Goal: Task Accomplishment & Management: Complete application form

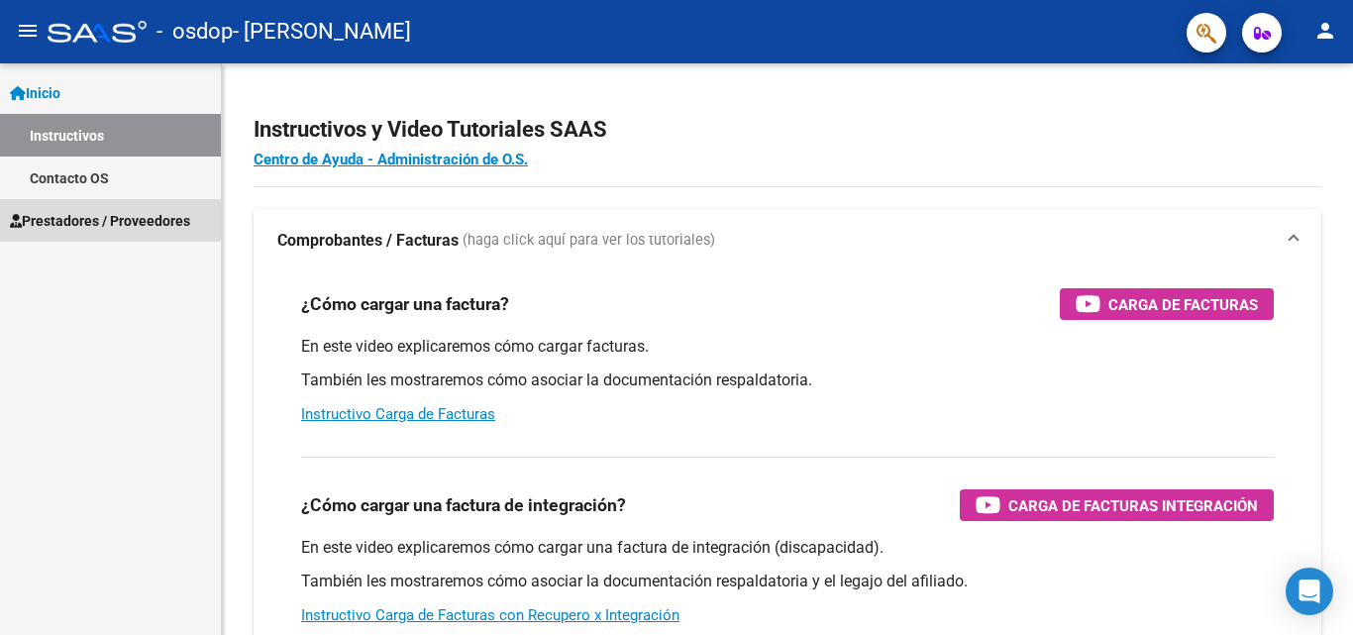
click at [86, 211] on span "Prestadores / Proveedores" at bounding box center [100, 221] width 180 height 22
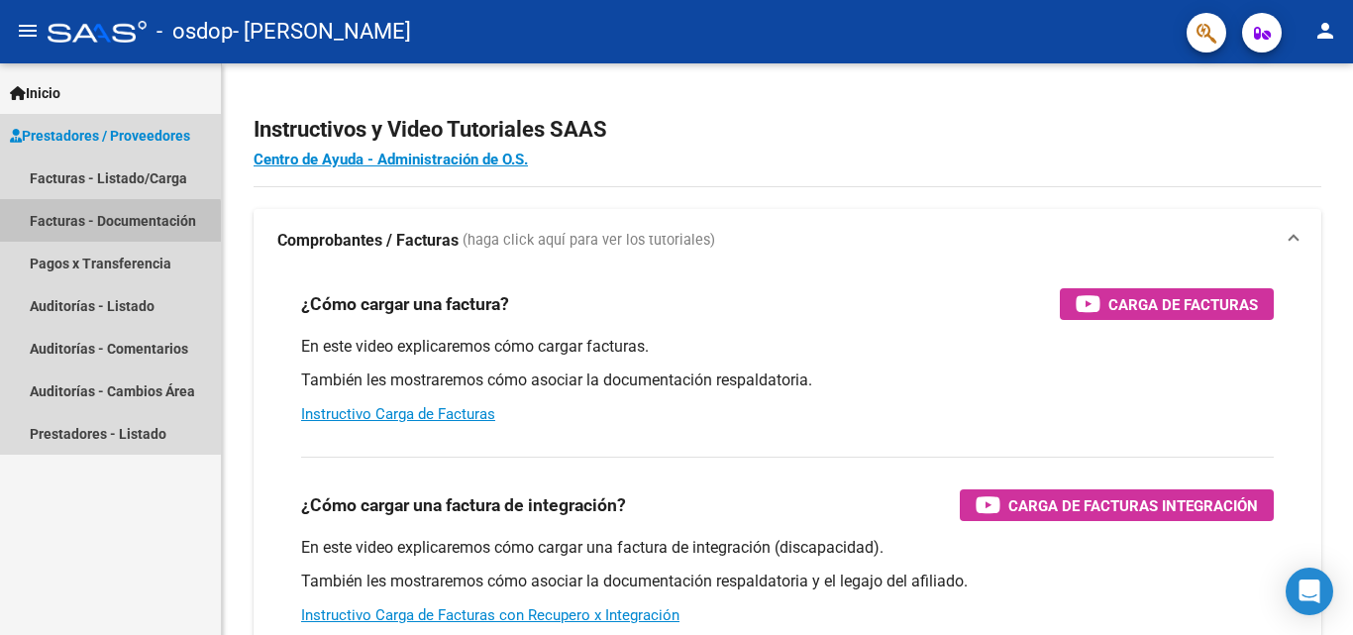
click at [85, 230] on link "Facturas - Documentación" at bounding box center [110, 220] width 221 height 43
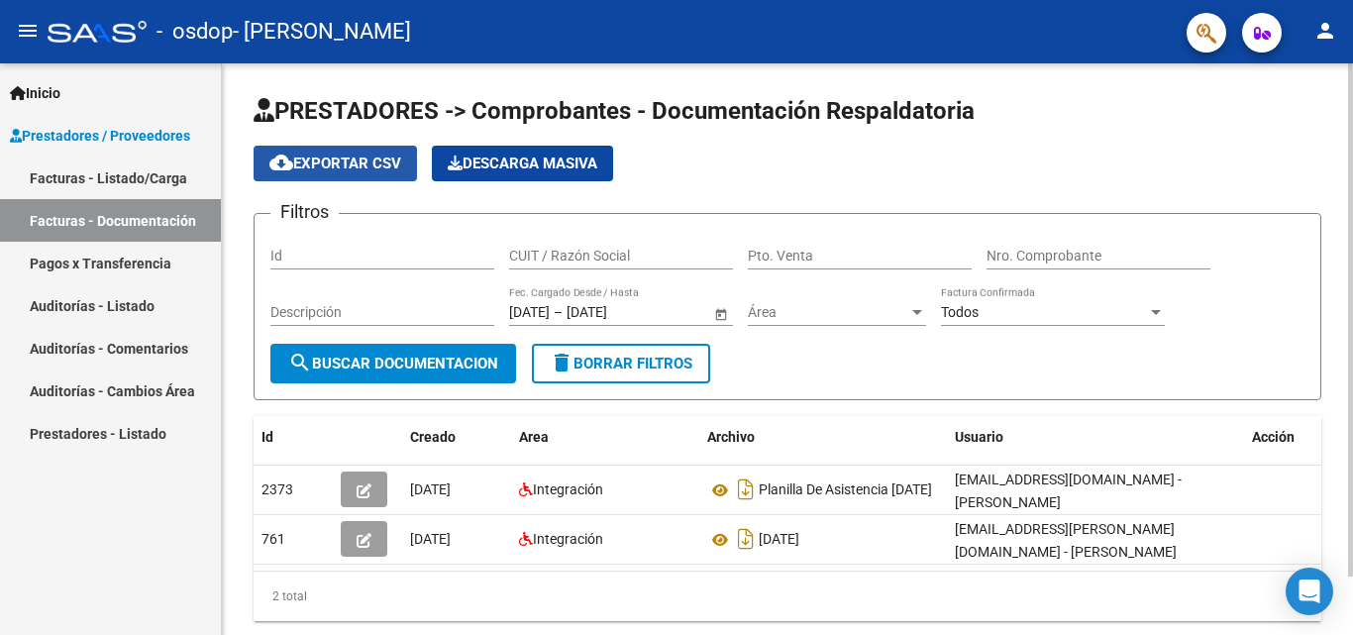
click at [355, 151] on button "cloud_download Exportar CSV" at bounding box center [335, 164] width 163 height 36
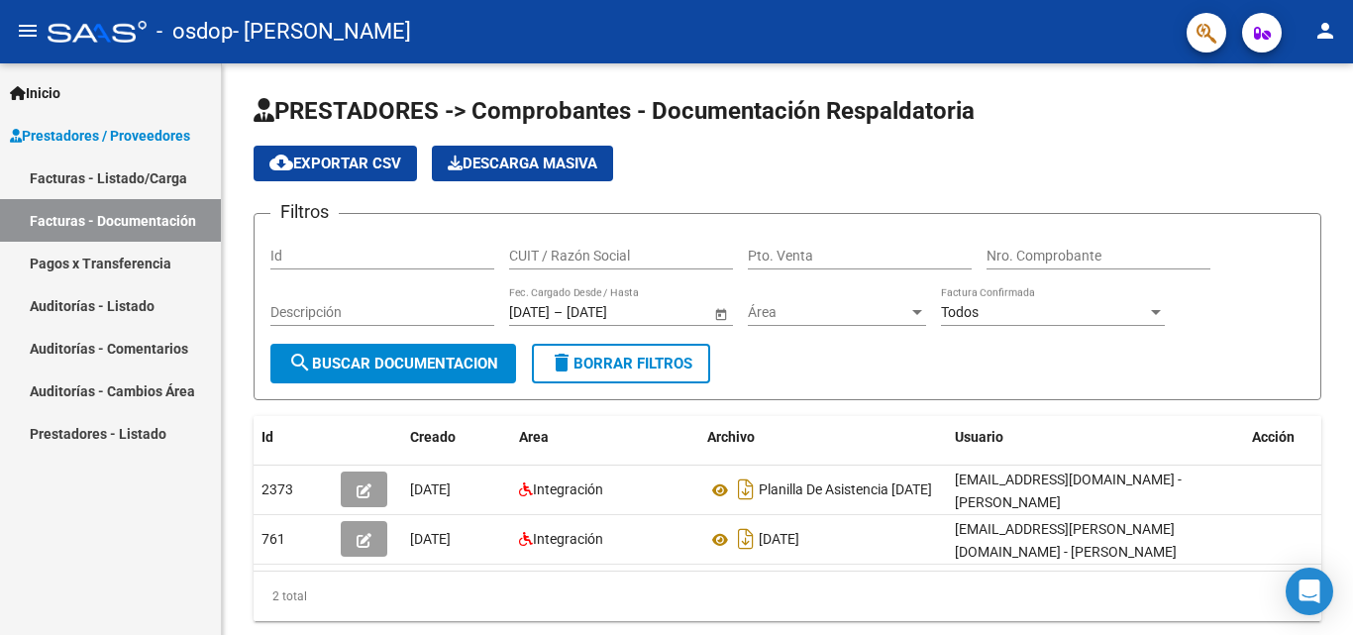
click at [142, 180] on link "Facturas - Listado/Carga" at bounding box center [110, 177] width 221 height 43
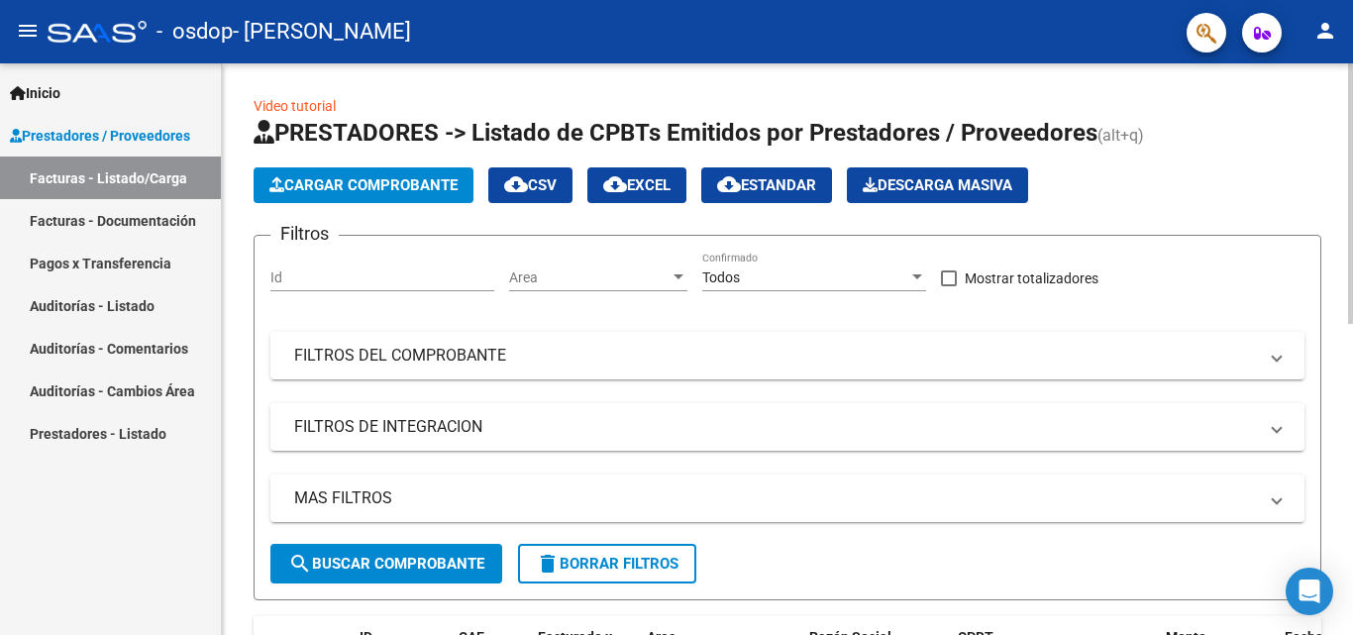
click at [280, 206] on app-list-header "PRESTADORES -> Listado de CPBTs Emitidos por Prestadores / Proveedores (alt+q) …" at bounding box center [788, 358] width 1068 height 483
click at [280, 194] on button "Cargar Comprobante" at bounding box center [364, 185] width 220 height 36
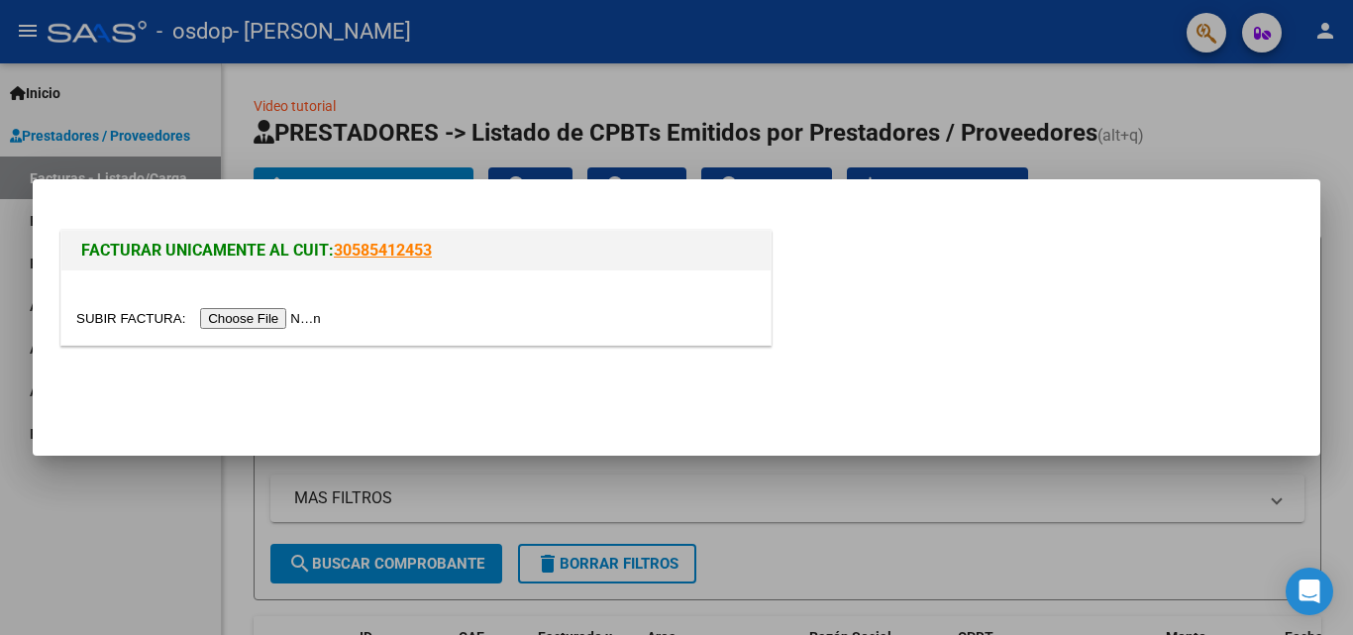
click at [265, 313] on input "file" at bounding box center [201, 318] width 251 height 21
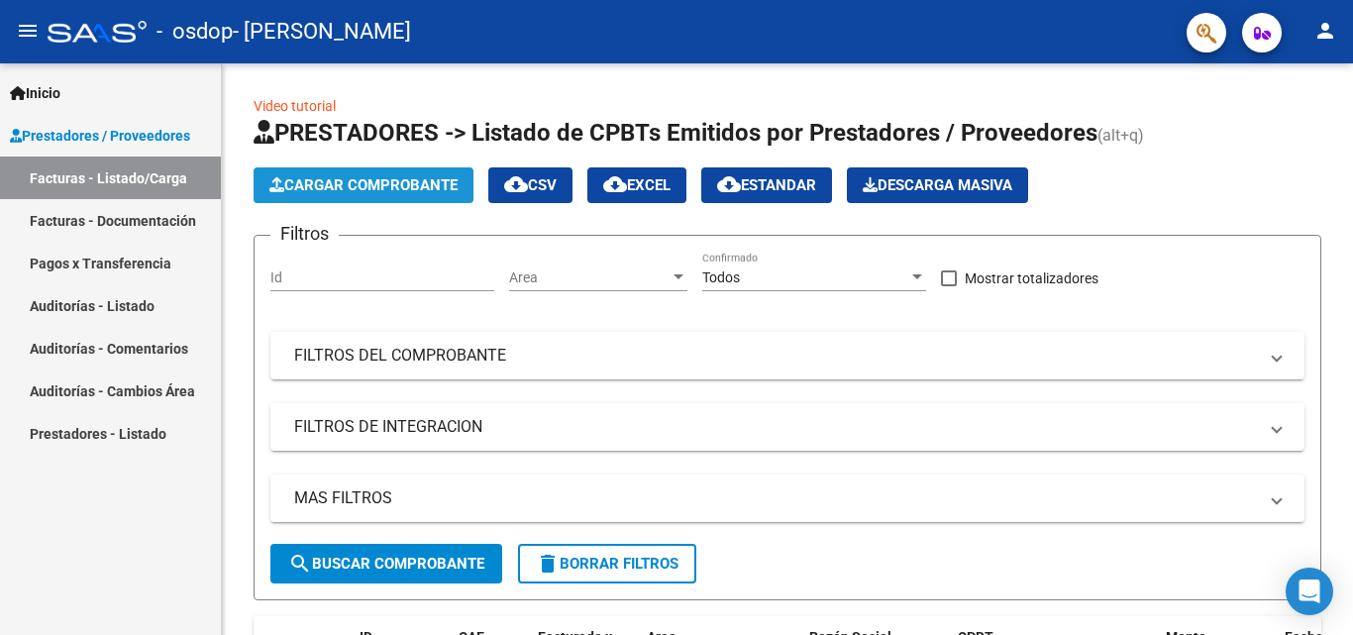
click at [359, 184] on span "Cargar Comprobante" at bounding box center [363, 185] width 188 height 18
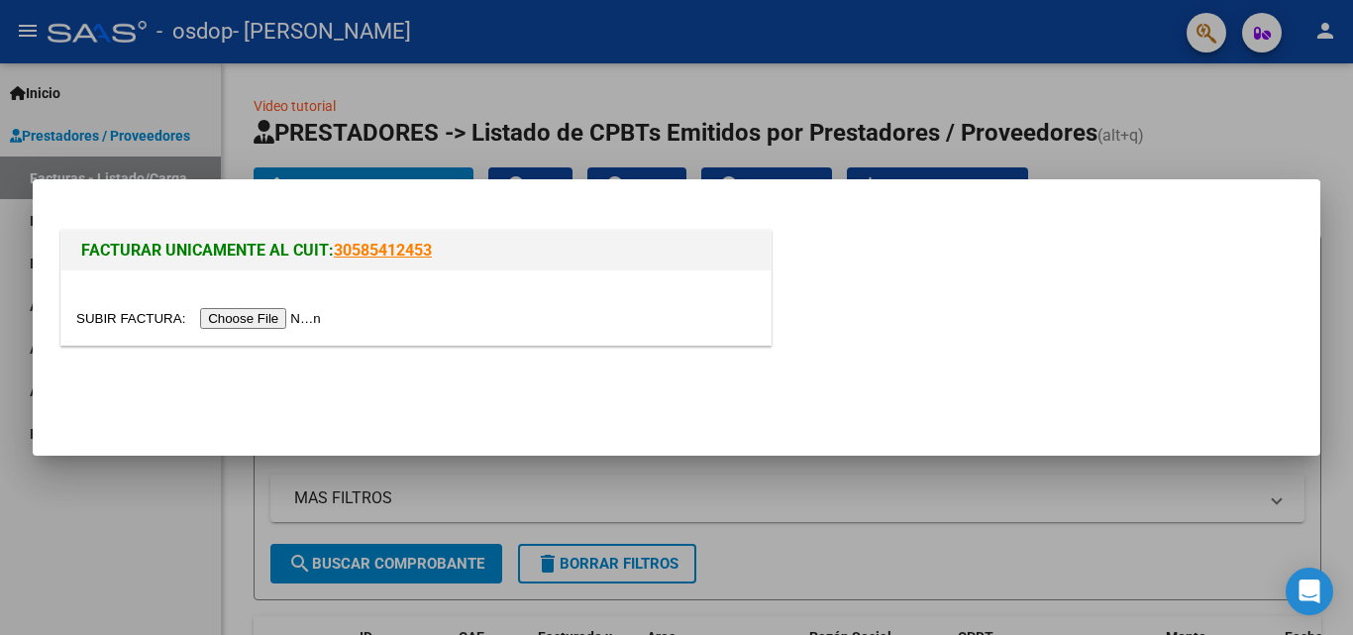
click at [300, 315] on input "file" at bounding box center [201, 318] width 251 height 21
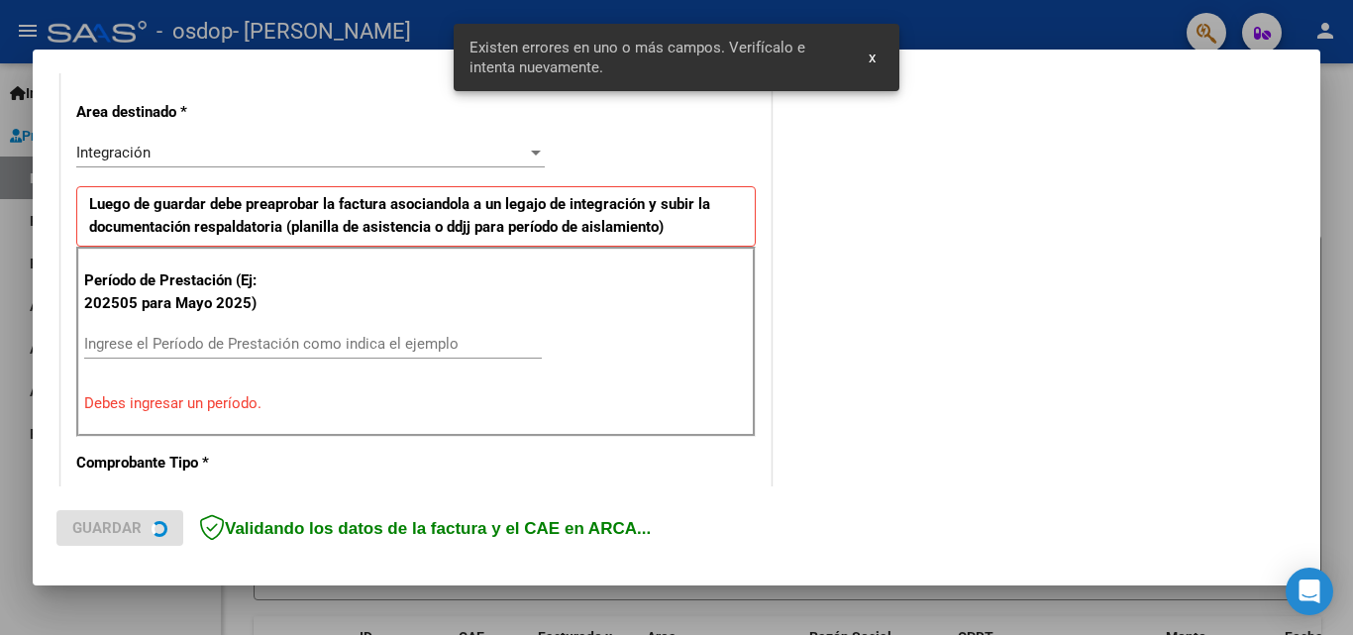
scroll to position [447, 0]
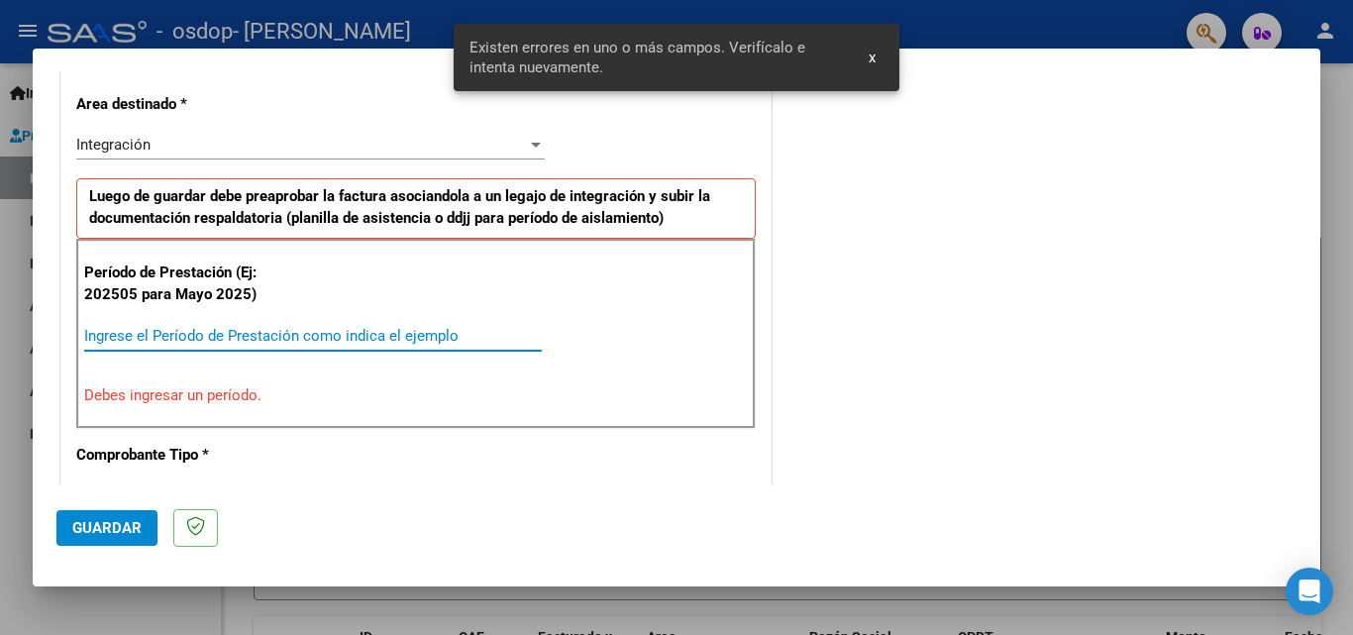
click at [161, 335] on input "Ingrese el Período de Prestación como indica el ejemplo" at bounding box center [313, 336] width 458 height 18
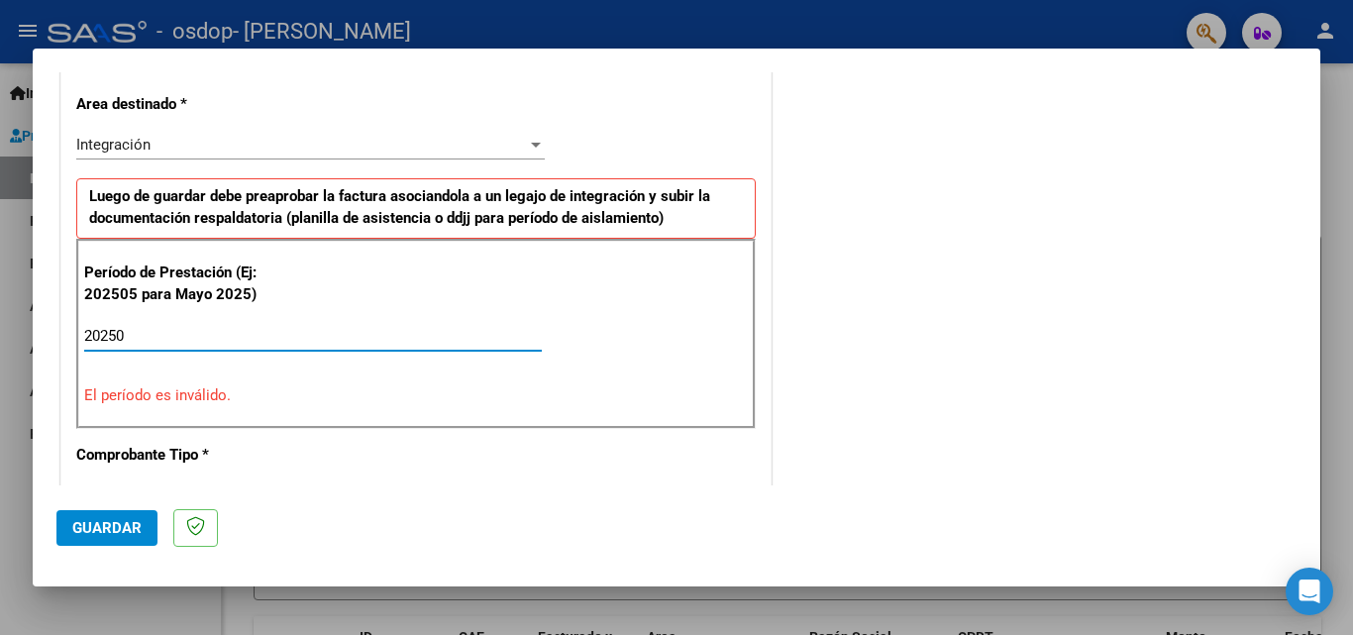
click at [142, 341] on input "20250" at bounding box center [313, 336] width 458 height 18
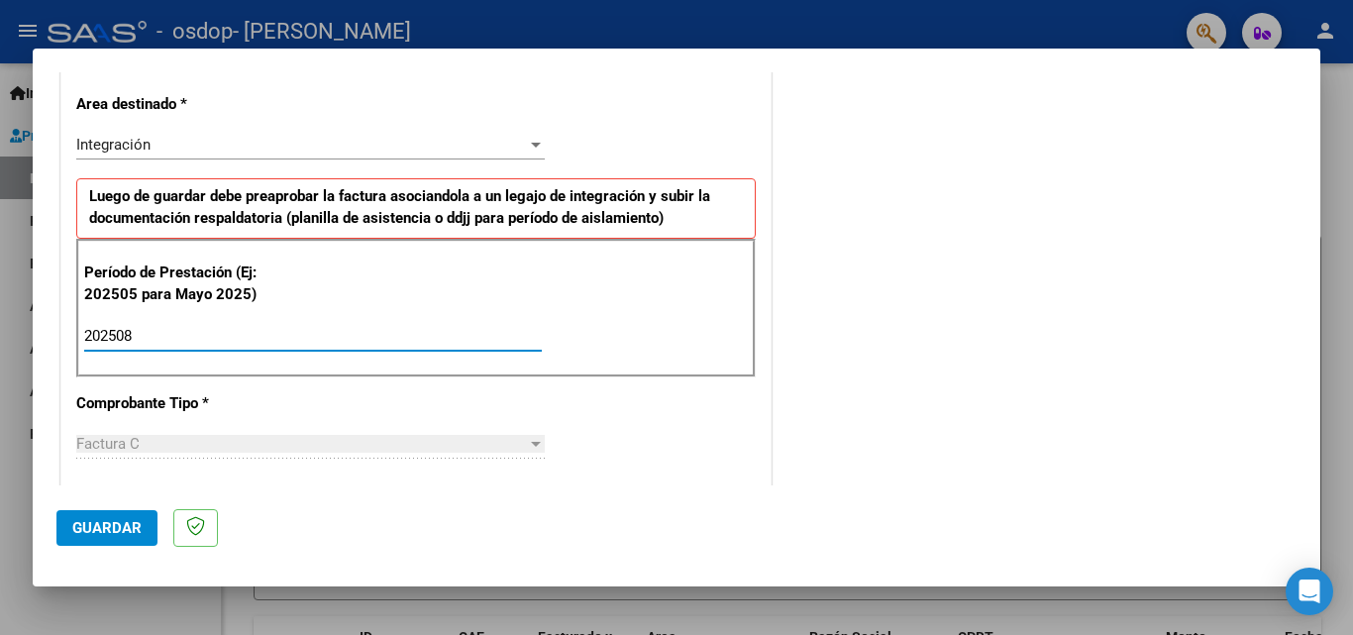
type input "202508"
click at [139, 532] on span "Guardar" at bounding box center [106, 528] width 69 height 18
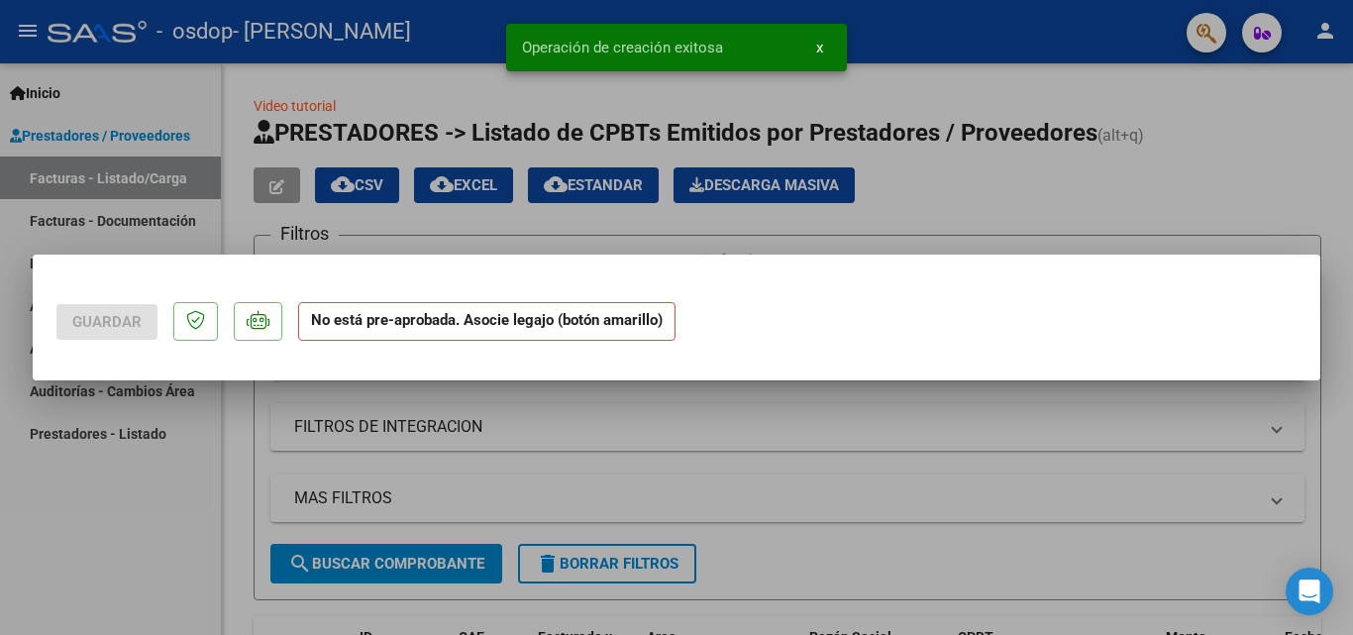
scroll to position [0, 0]
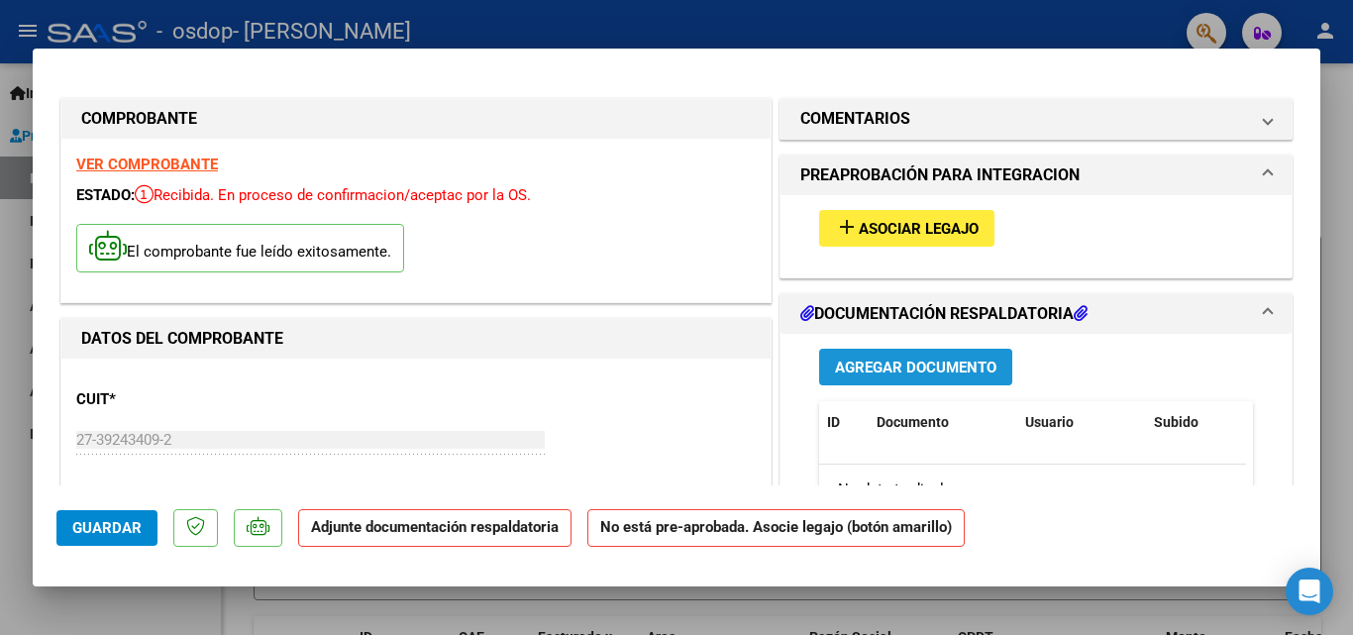
click at [881, 357] on button "Agregar Documento" at bounding box center [915, 367] width 193 height 37
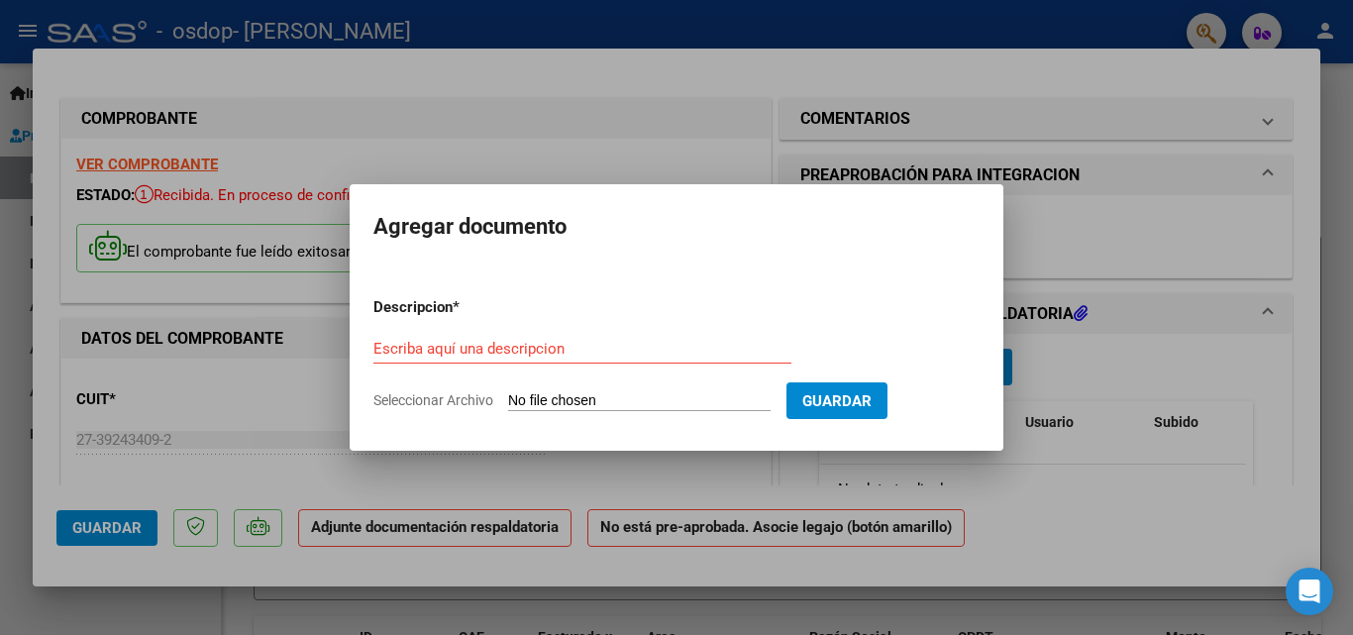
click at [628, 398] on input "Seleccionar Archivo" at bounding box center [639, 401] width 262 height 19
type input "C:\fakepath\Gómez agosto 2025.pdf"
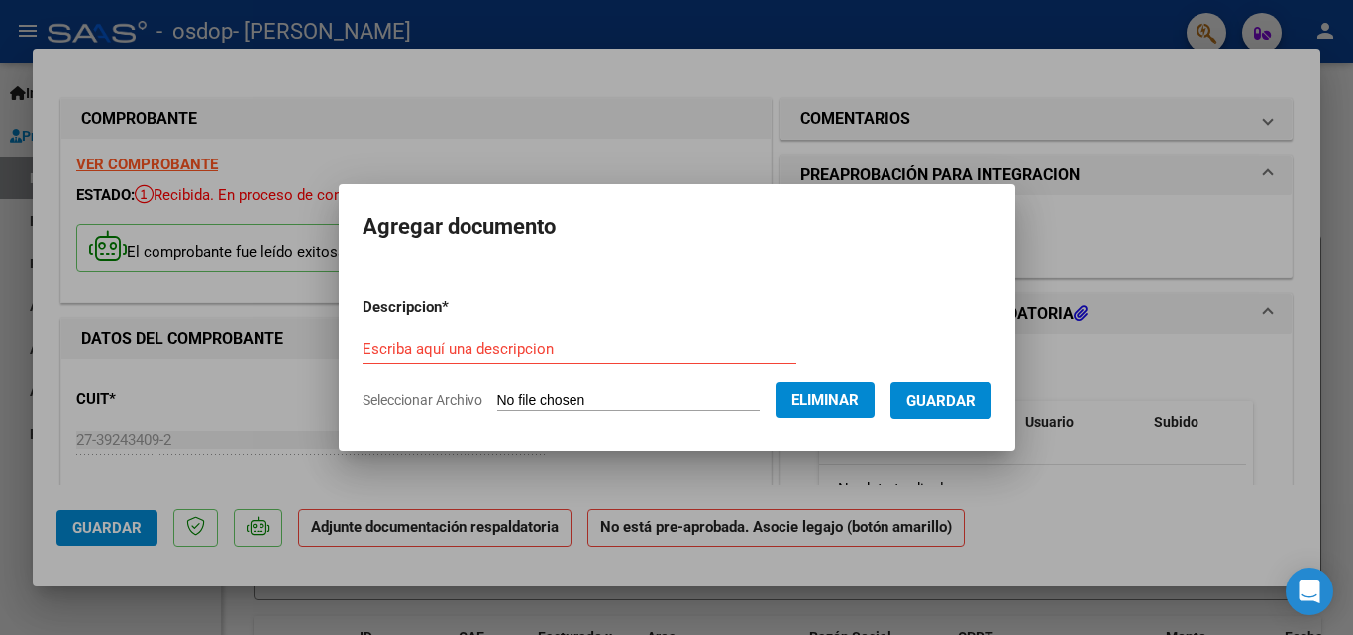
click at [944, 410] on button "Guardar" at bounding box center [940, 400] width 101 height 37
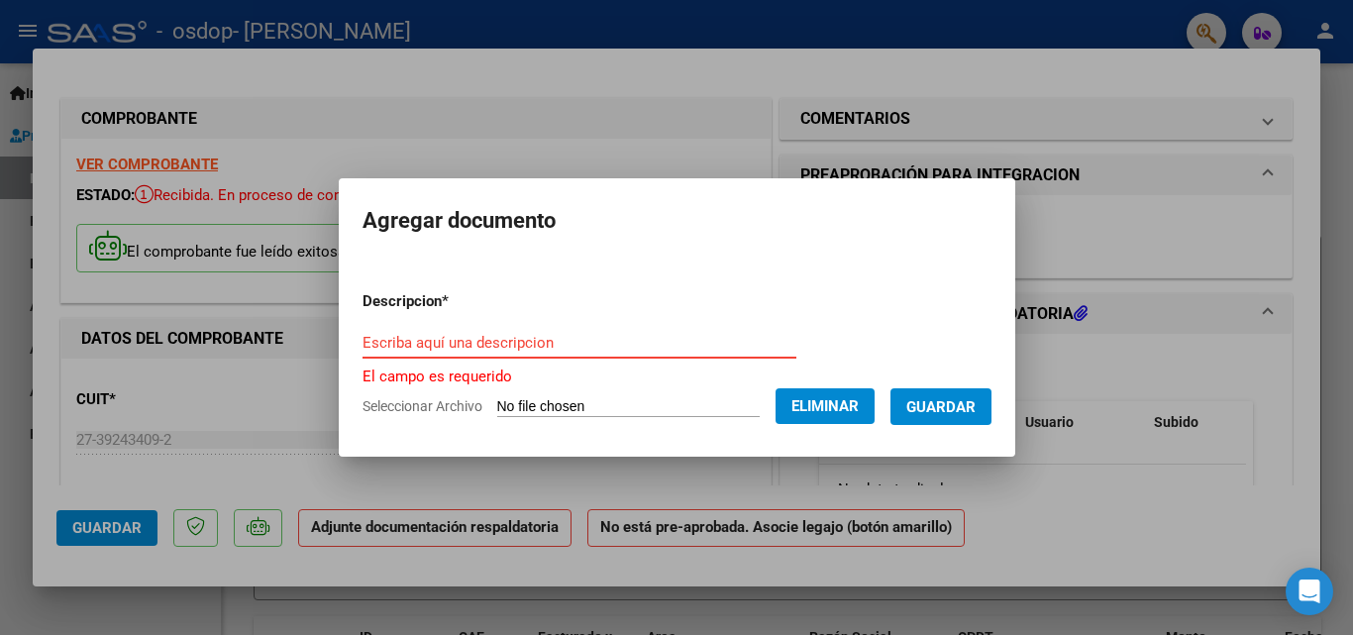
click at [653, 347] on input "Escriba aquí una descripcion" at bounding box center [579, 343] width 434 height 18
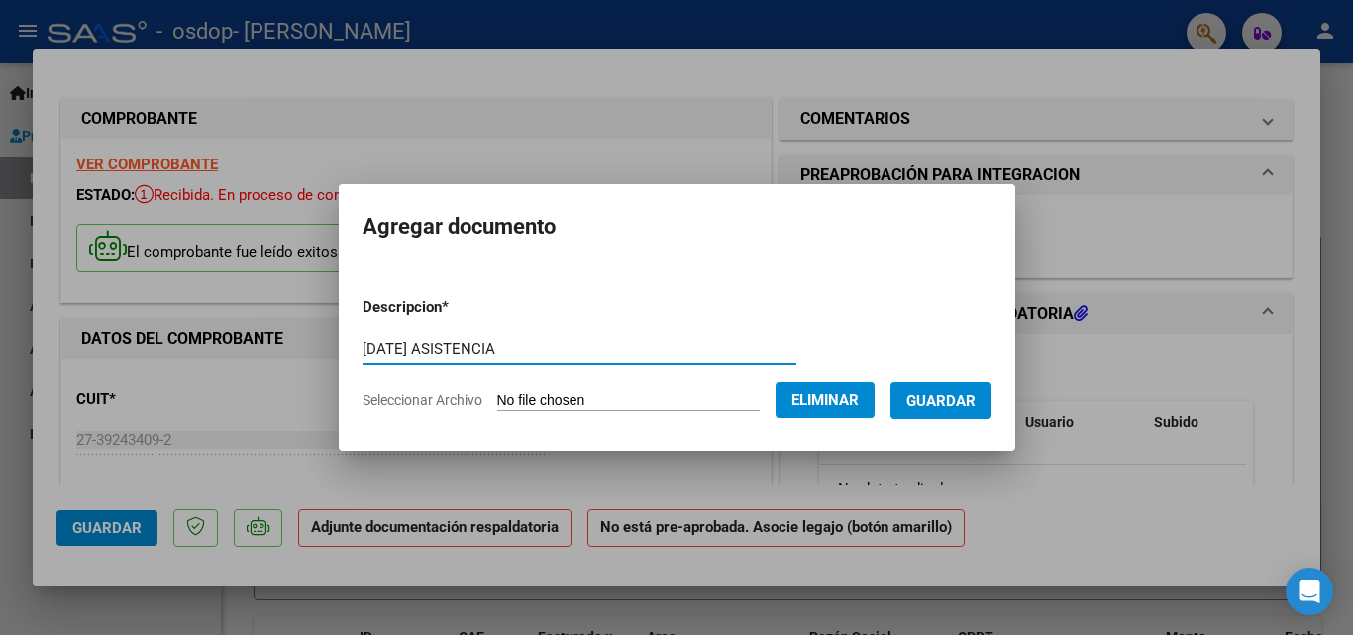
type input "AGOSTO 2025 ASISTENCIA"
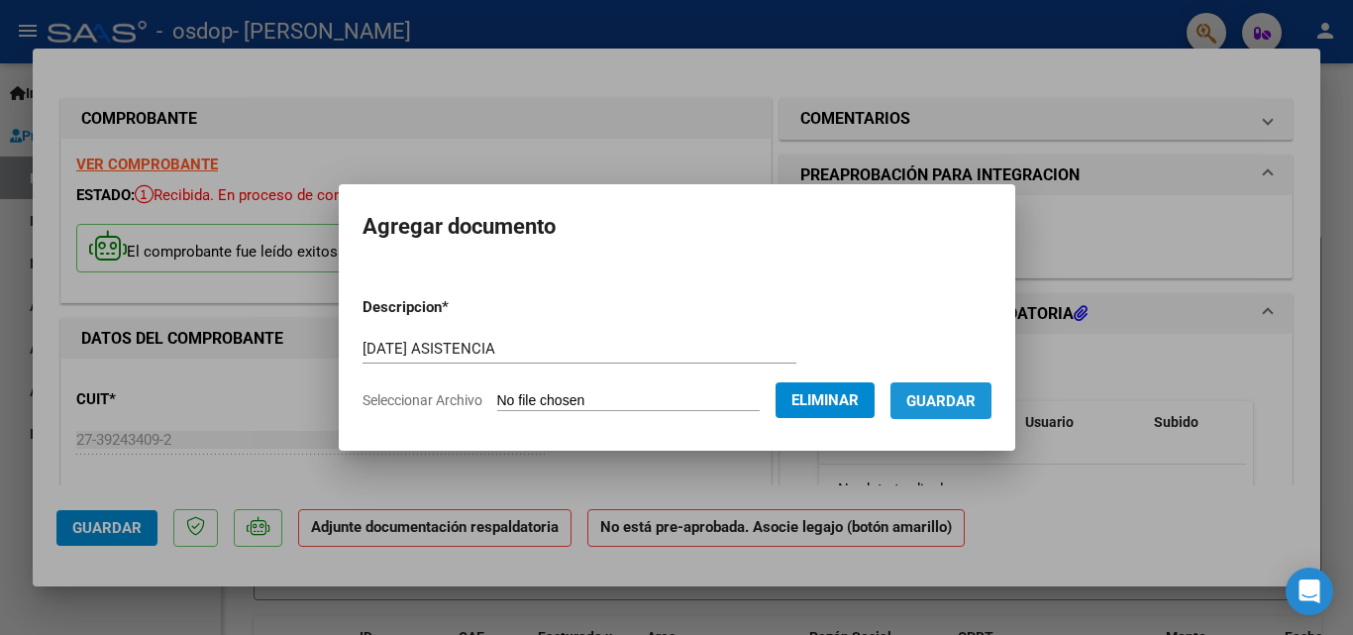
click at [970, 410] on button "Guardar" at bounding box center [940, 400] width 101 height 37
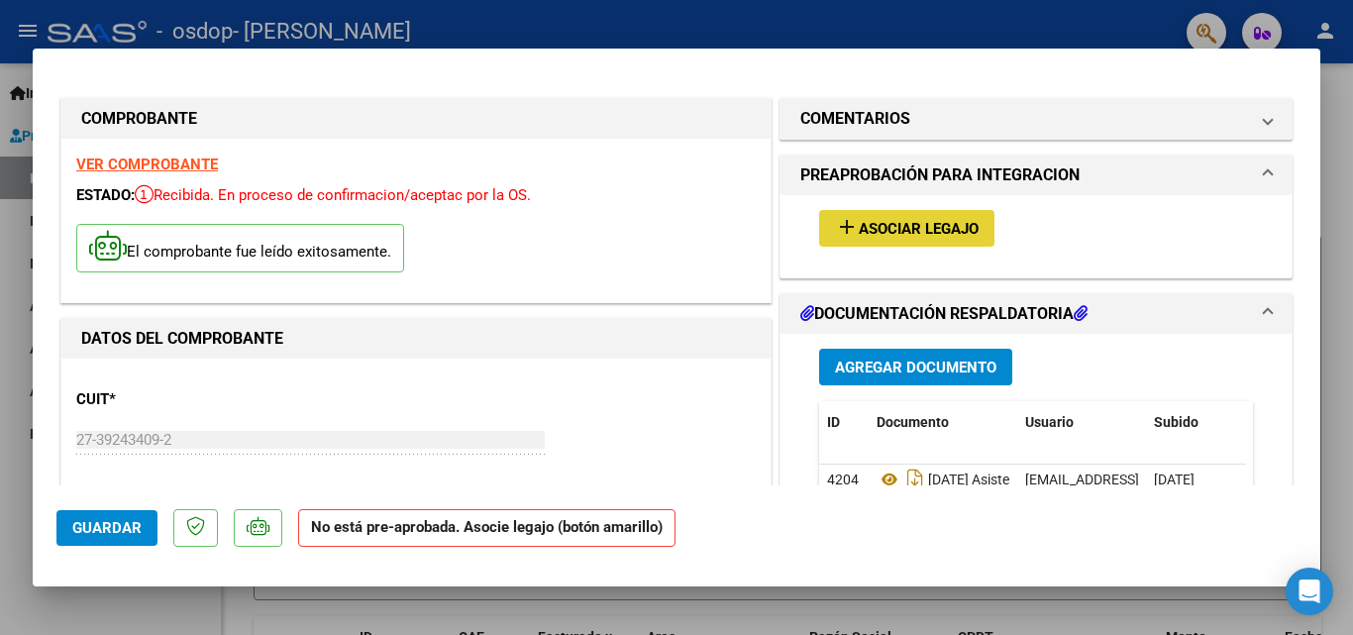
click at [867, 240] on button "add Asociar Legajo" at bounding box center [906, 228] width 175 height 37
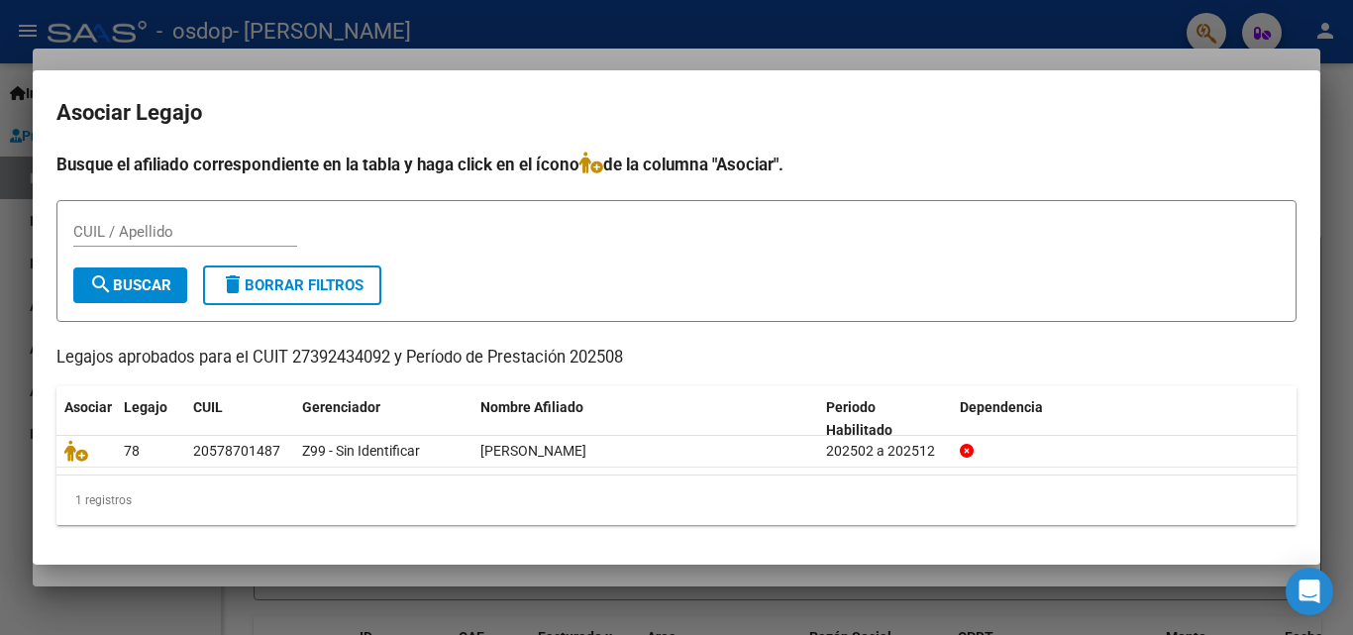
click at [309, 559] on mat-dialog-container "Asociar Legajo Busque el afiliado correspondiente en la tabla y haga click en e…" at bounding box center [676, 317] width 1287 height 494
click at [305, 596] on div at bounding box center [676, 317] width 1353 height 635
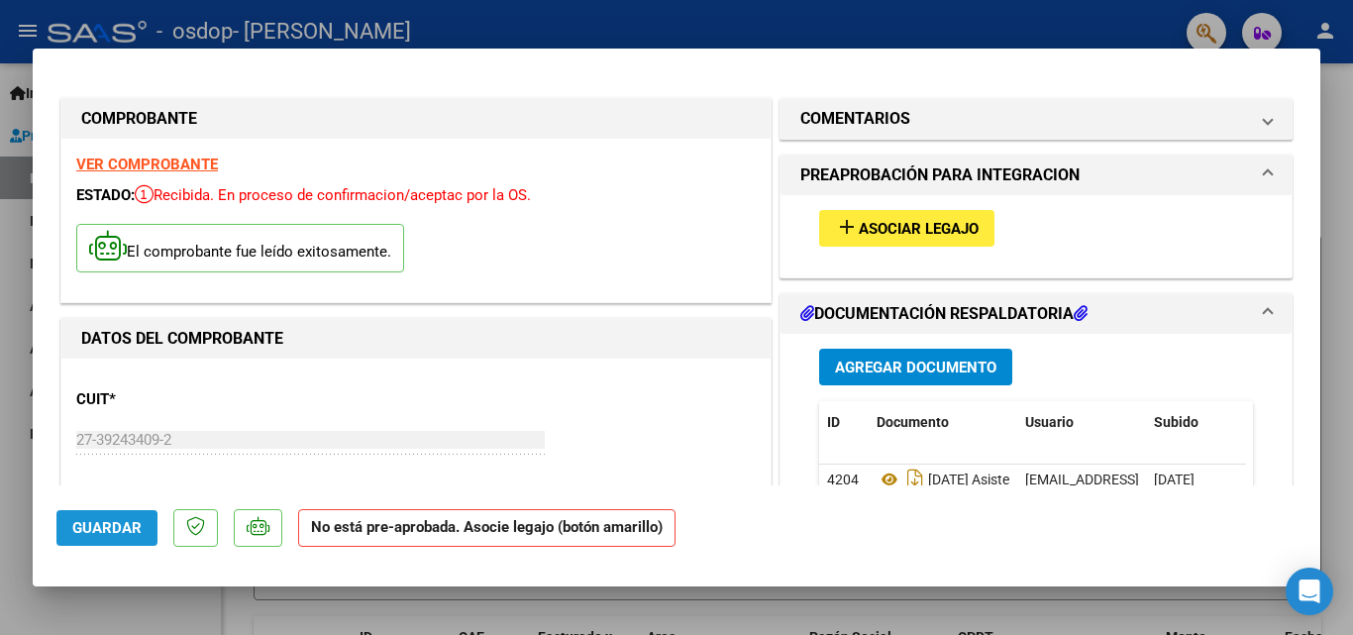
click at [75, 534] on span "Guardar" at bounding box center [106, 528] width 69 height 18
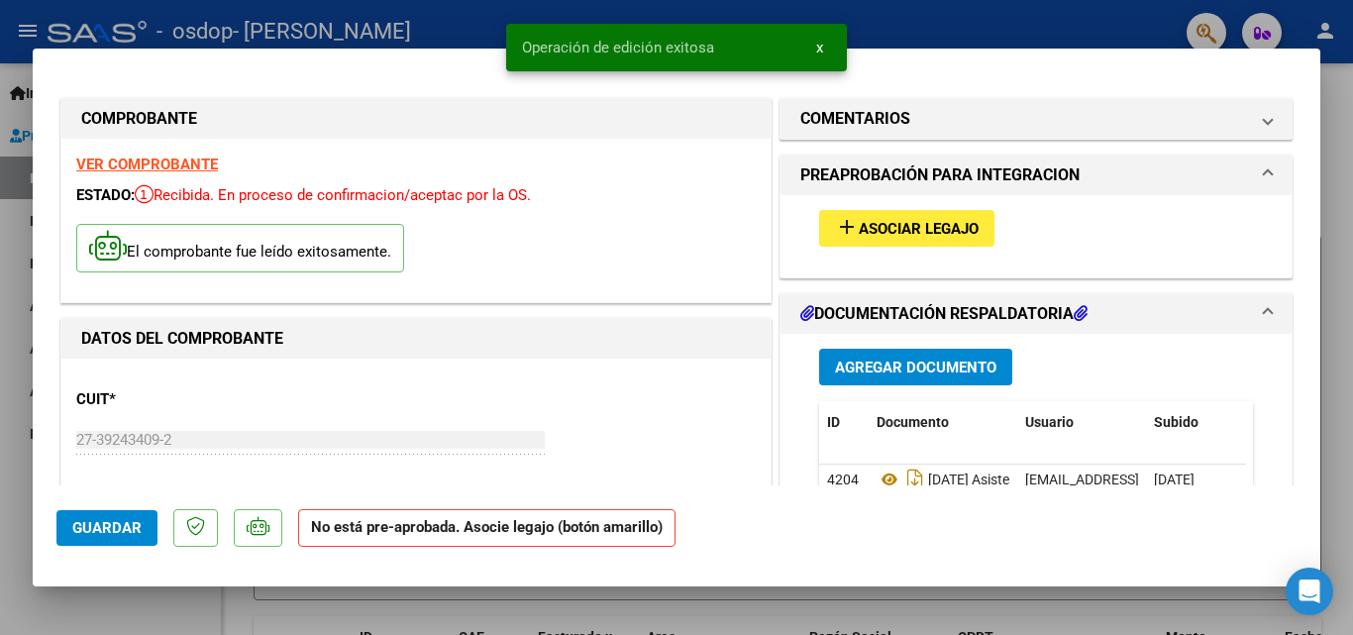
click at [75, 534] on span "Guardar" at bounding box center [106, 528] width 69 height 18
click at [857, 24] on div "Operación de edición exitosa x" at bounding box center [676, 47] width 388 height 95
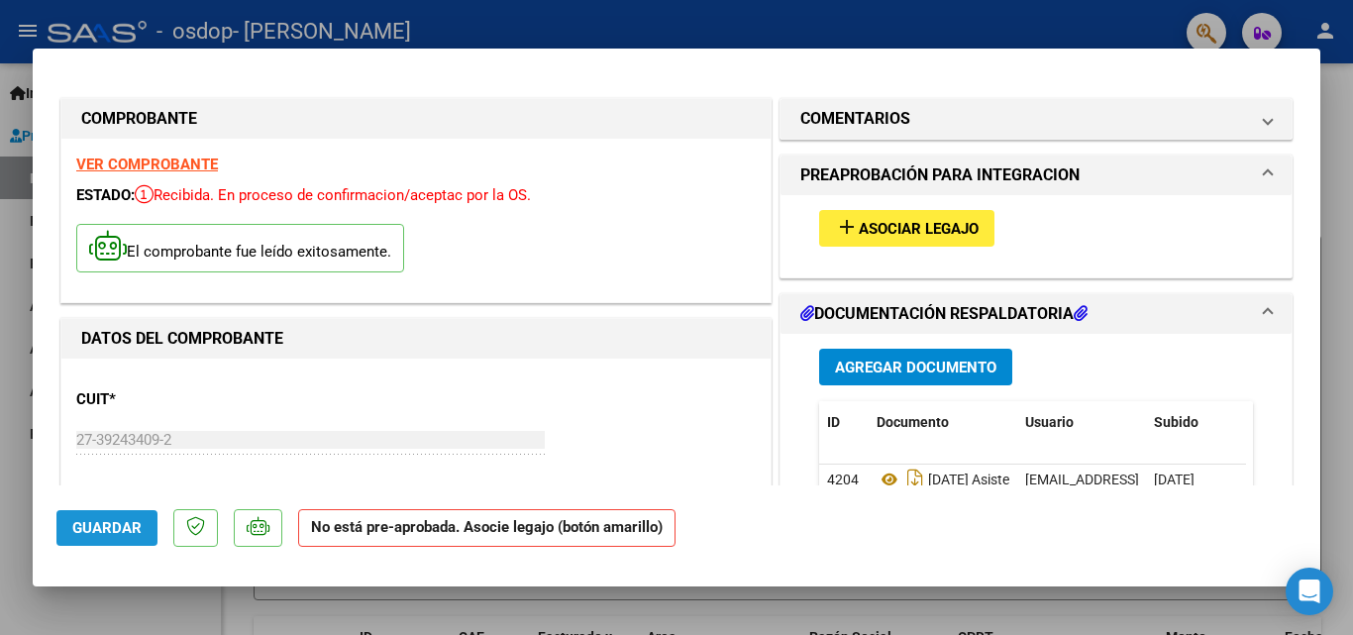
click at [98, 513] on button "Guardar" at bounding box center [106, 528] width 101 height 36
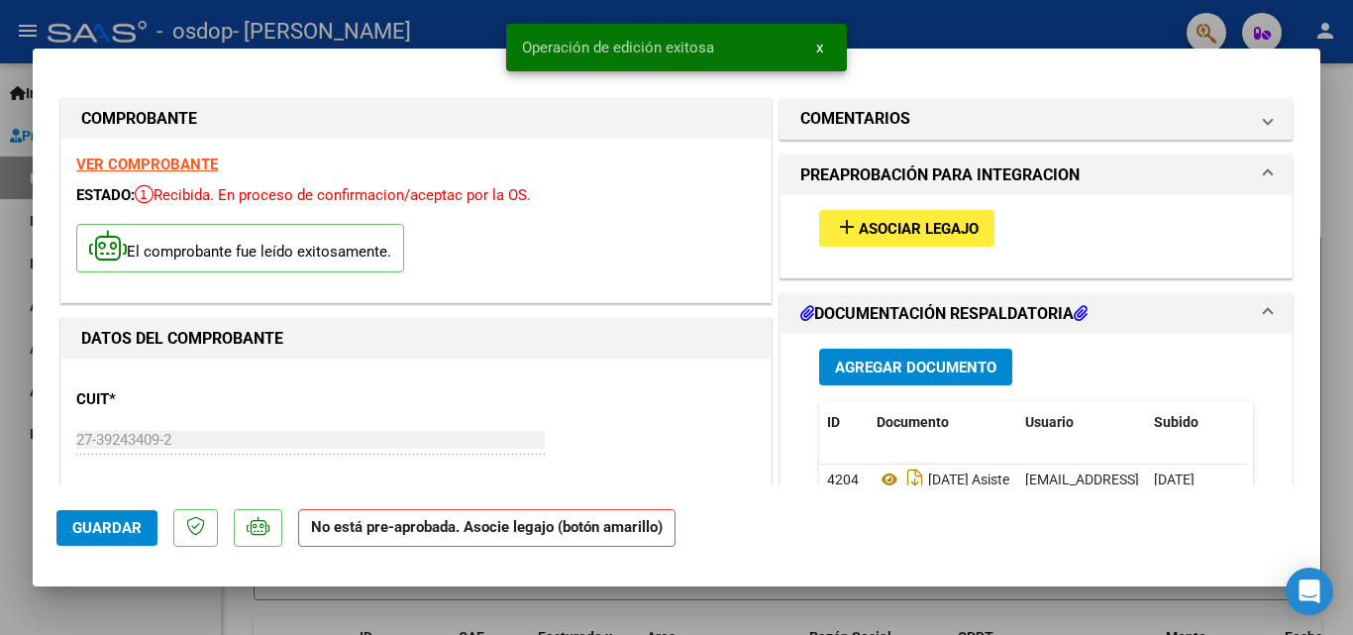
click at [201, 34] on div at bounding box center [676, 317] width 1353 height 635
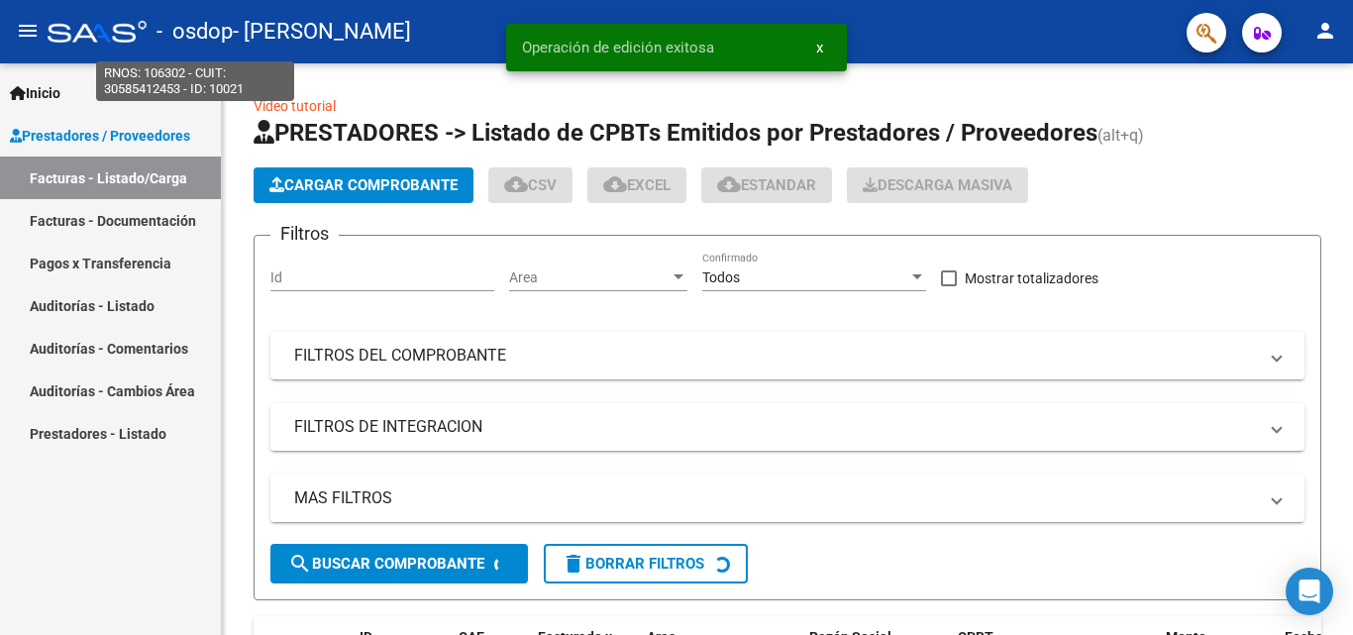
click at [201, 34] on span "- osdop" at bounding box center [194, 32] width 76 height 44
copy span "osdop"
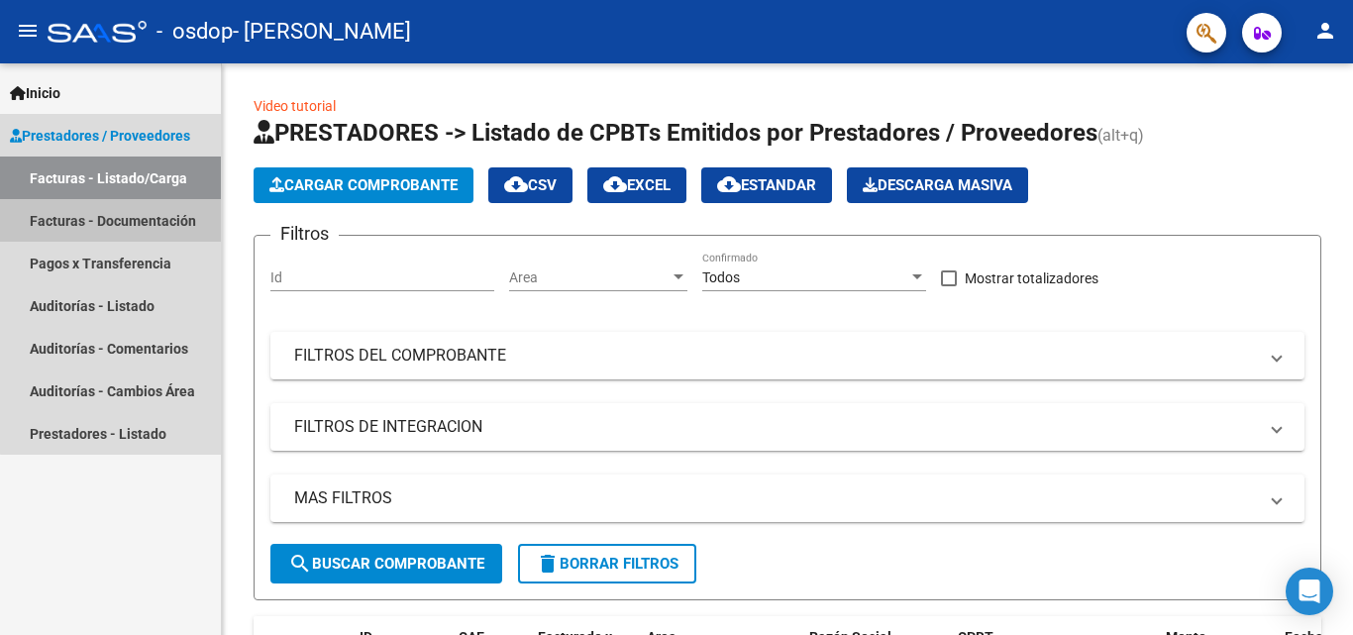
click at [118, 212] on link "Facturas - Documentación" at bounding box center [110, 220] width 221 height 43
